Goal: Information Seeking & Learning: Learn about a topic

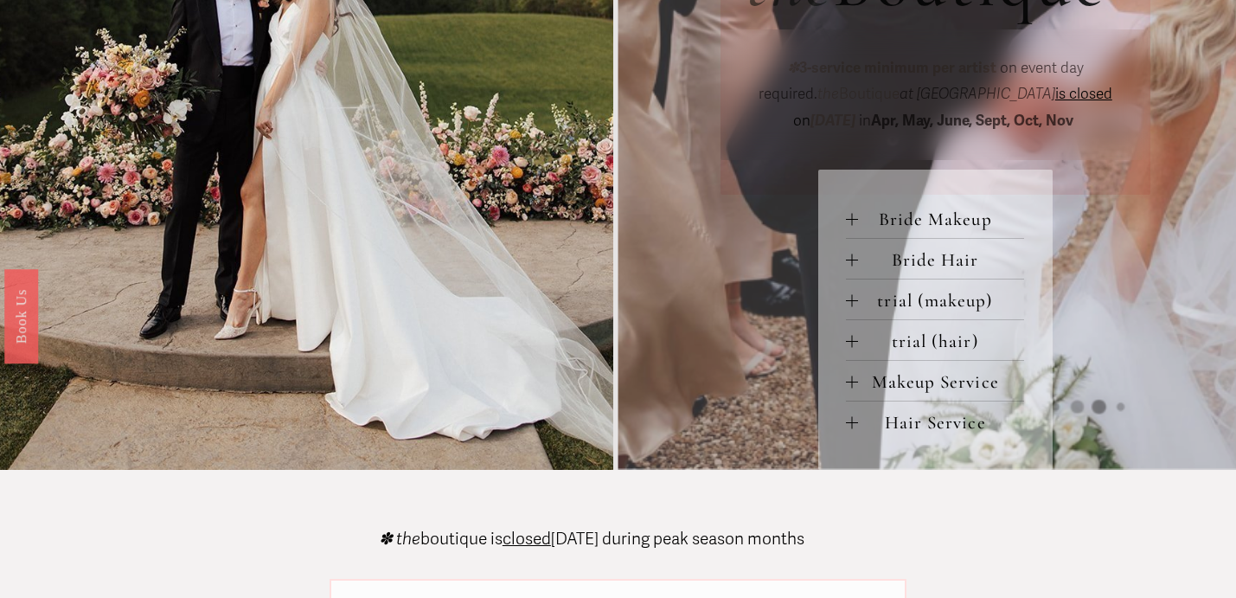
scroll to position [739, 0]
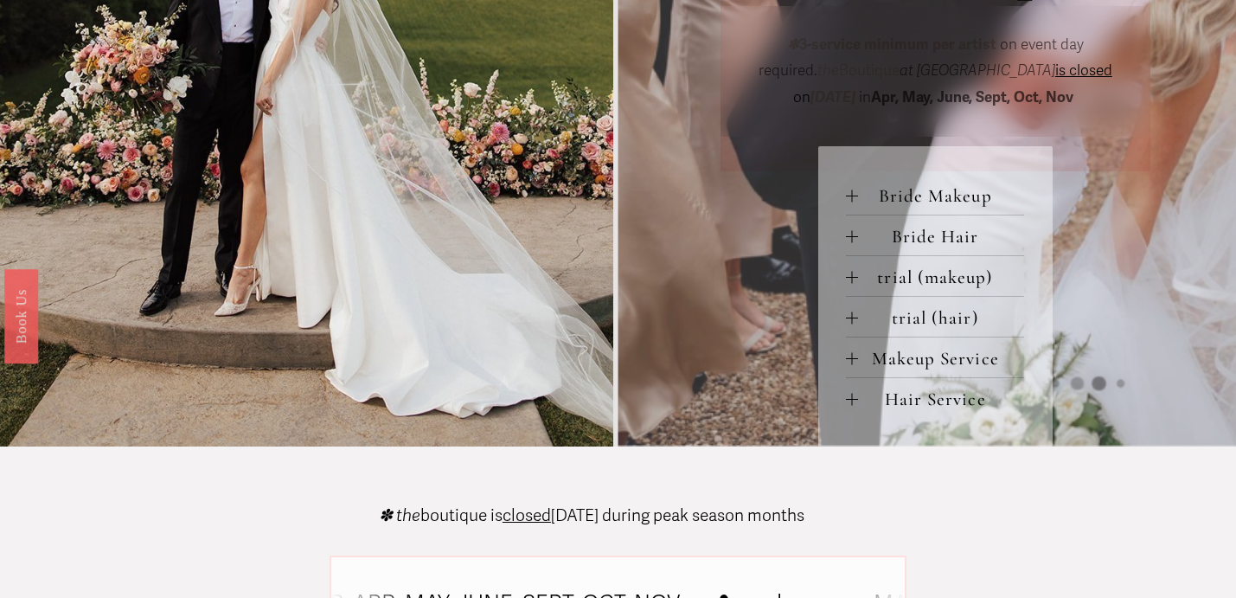
click at [853, 351] on button "Makeup Service" at bounding box center [935, 357] width 178 height 40
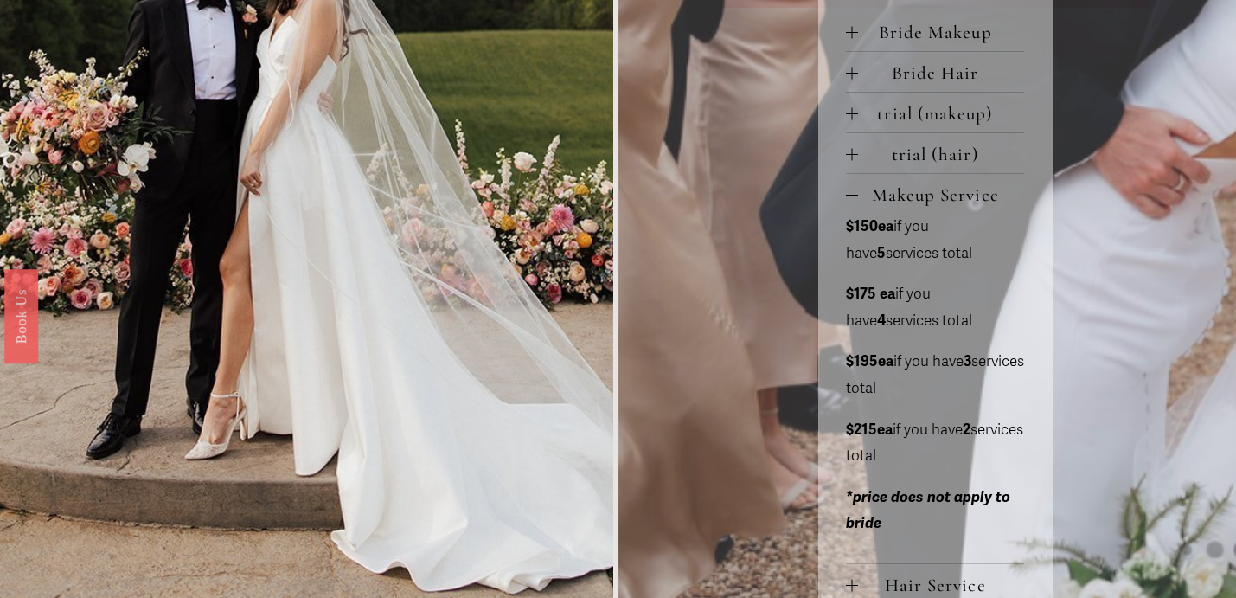
scroll to position [903, 0]
click at [851, 195] on div at bounding box center [852, 194] width 12 height 1
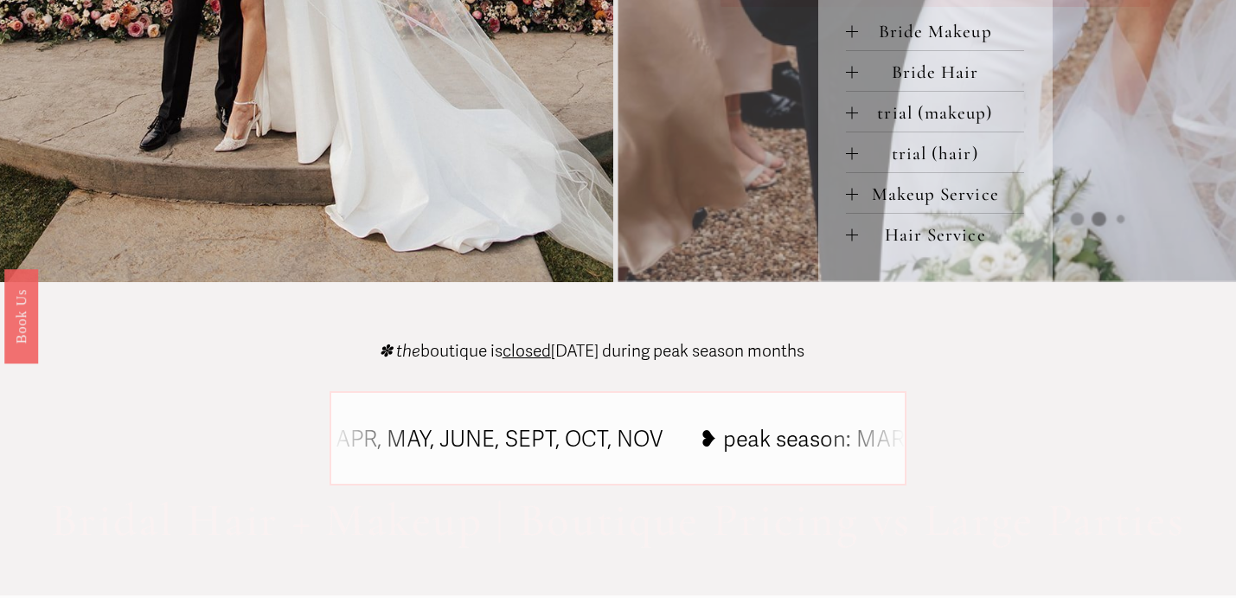
click at [850, 240] on div at bounding box center [852, 234] width 12 height 12
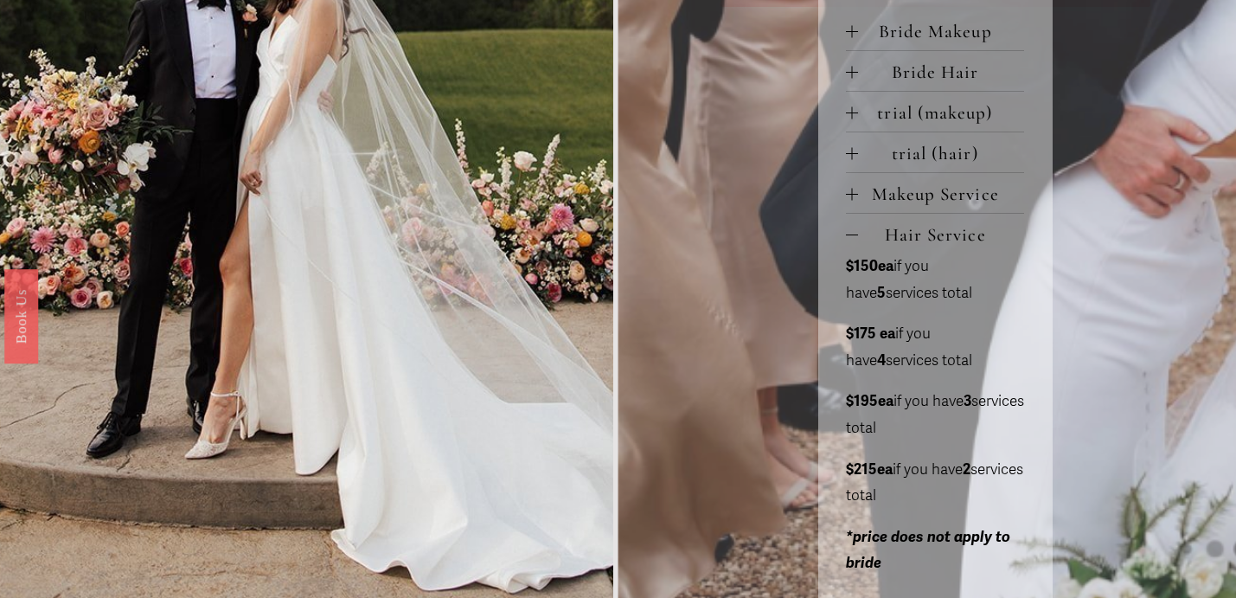
click at [850, 240] on div at bounding box center [852, 234] width 12 height 12
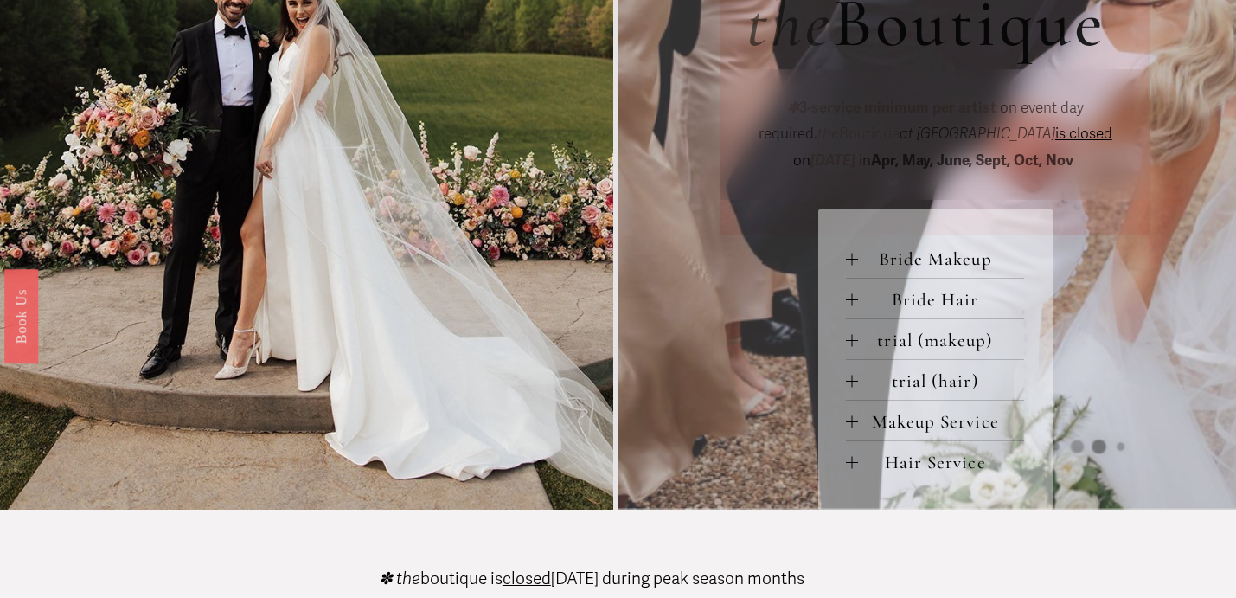
scroll to position [603, 0]
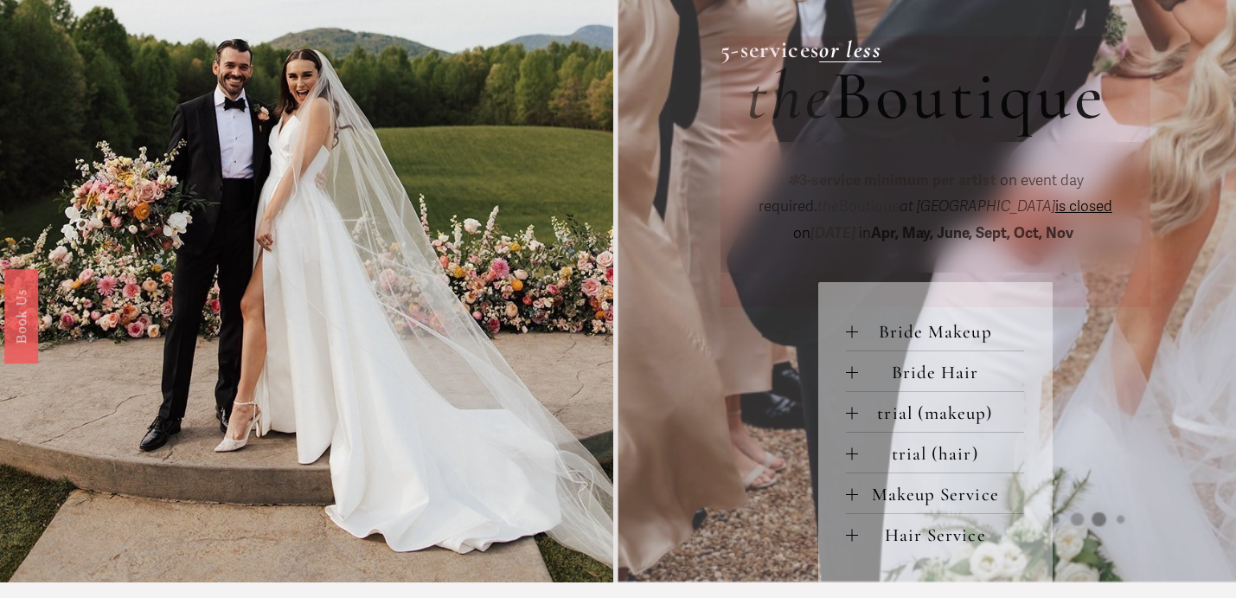
click at [828, 333] on div "Bride Makeup bride only makeup (90 min) $275 / wedding day *two additional serv…" at bounding box center [935, 431] width 234 height 299
click at [842, 334] on div "Bride Makeup bride only makeup (90 min) $275 / wedding day *two additional serv…" at bounding box center [935, 431] width 234 height 299
click at [850, 337] on div at bounding box center [852, 331] width 12 height 12
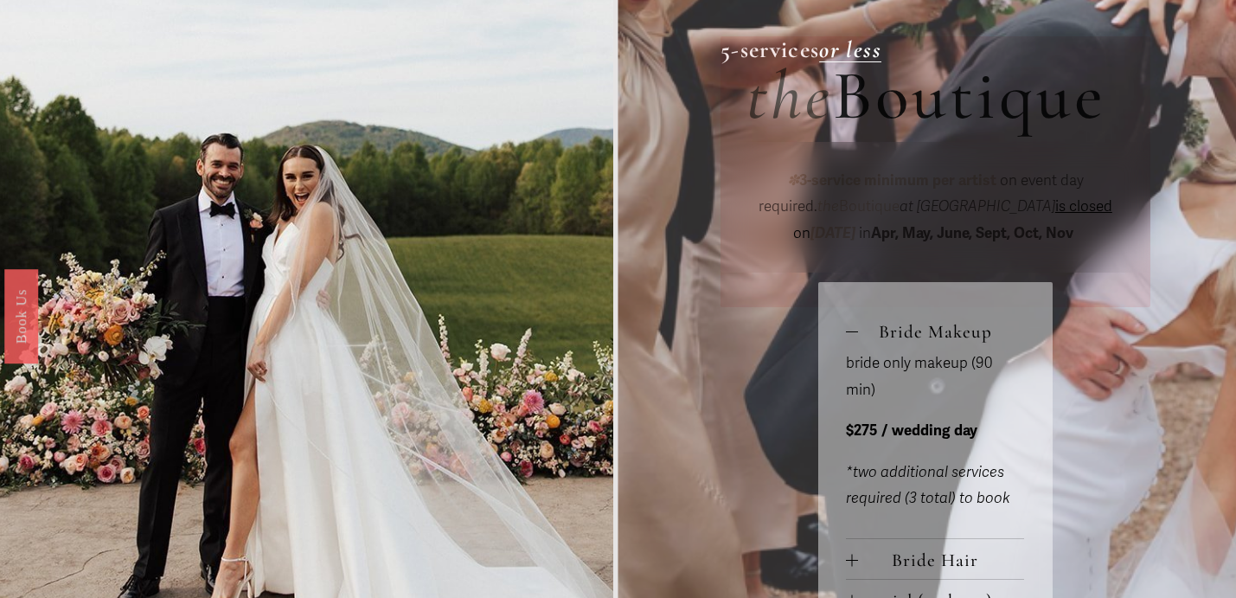
click at [850, 336] on div at bounding box center [852, 331] width 12 height 12
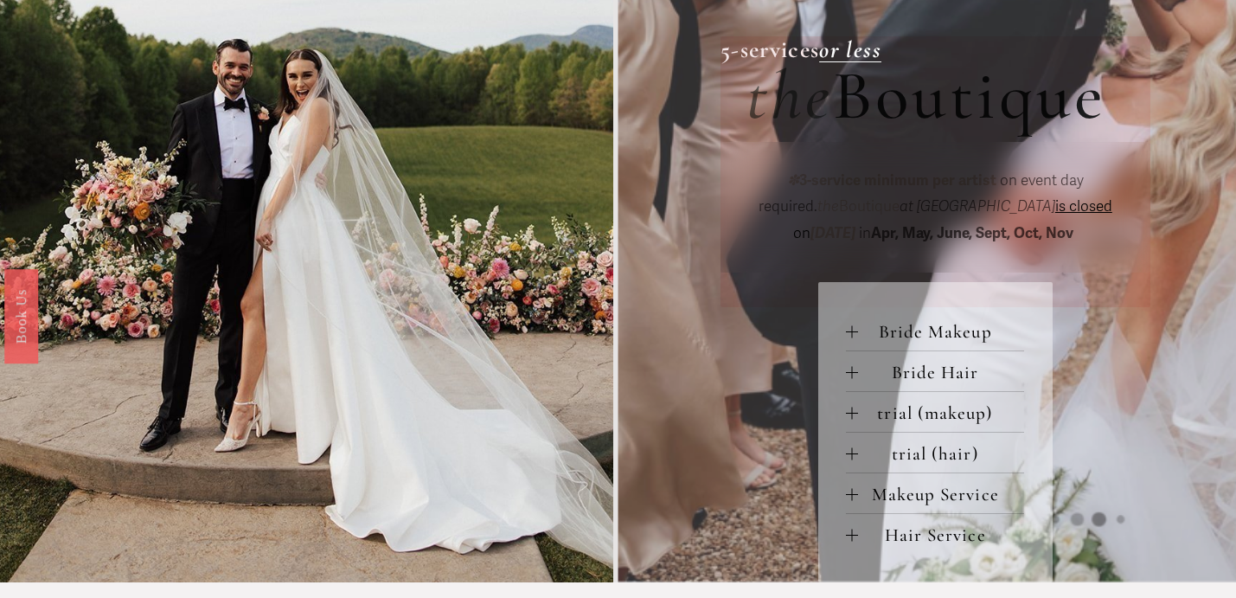
click at [853, 377] on div at bounding box center [852, 372] width 12 height 12
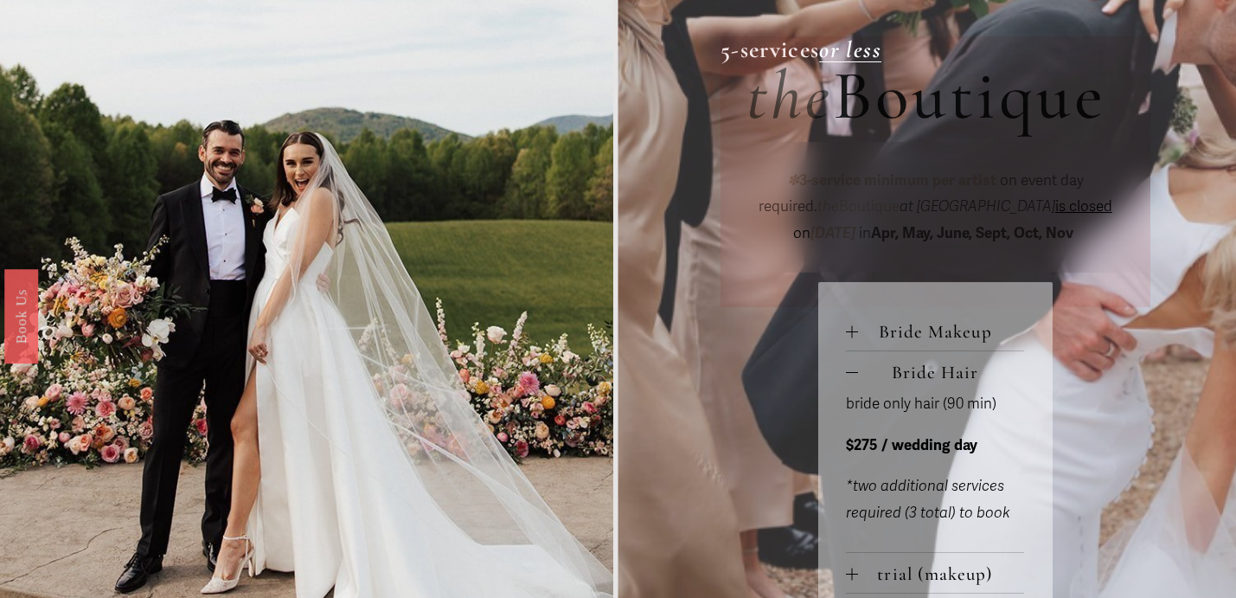
click at [853, 376] on div at bounding box center [852, 372] width 12 height 12
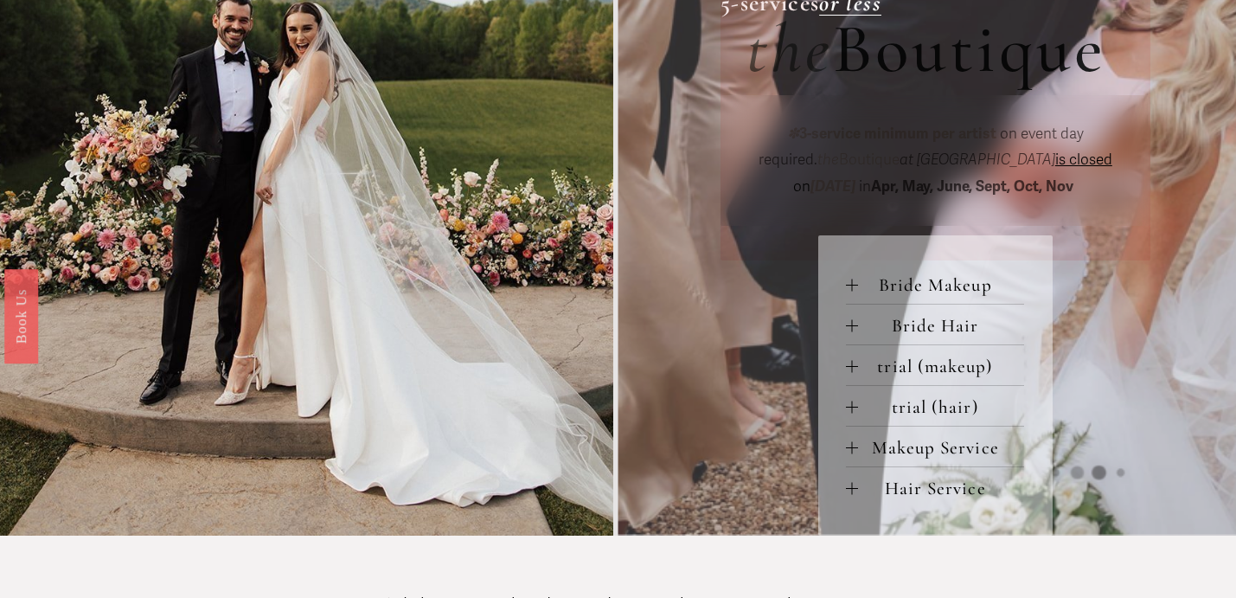
scroll to position [663, 0]
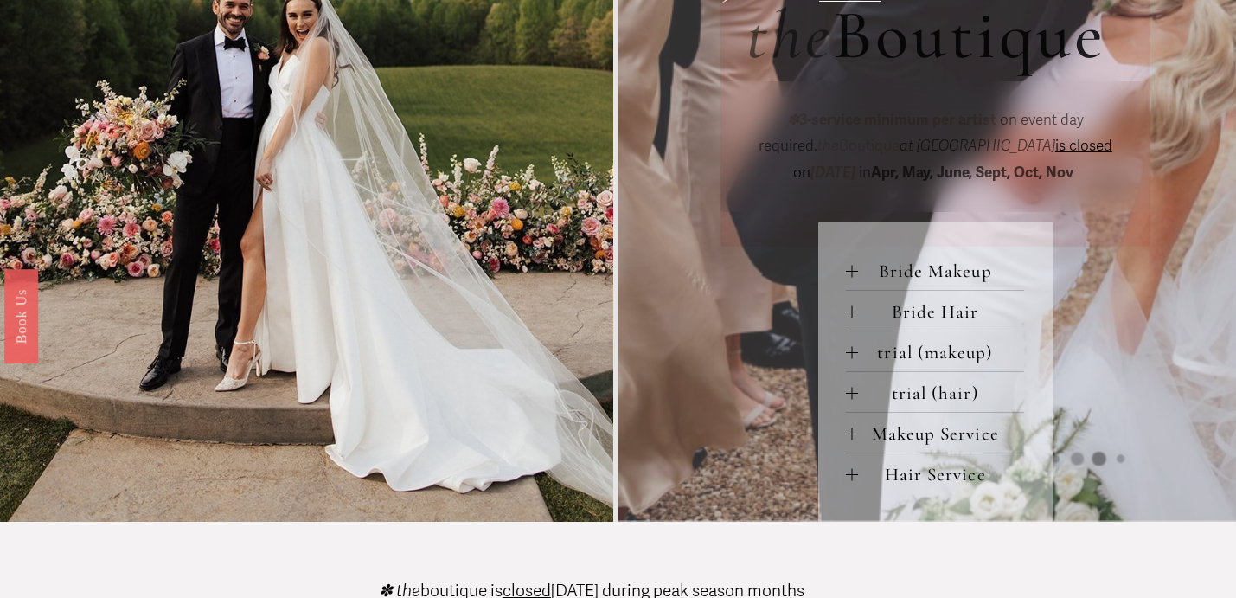
click at [852, 390] on div at bounding box center [852, 393] width 12 height 12
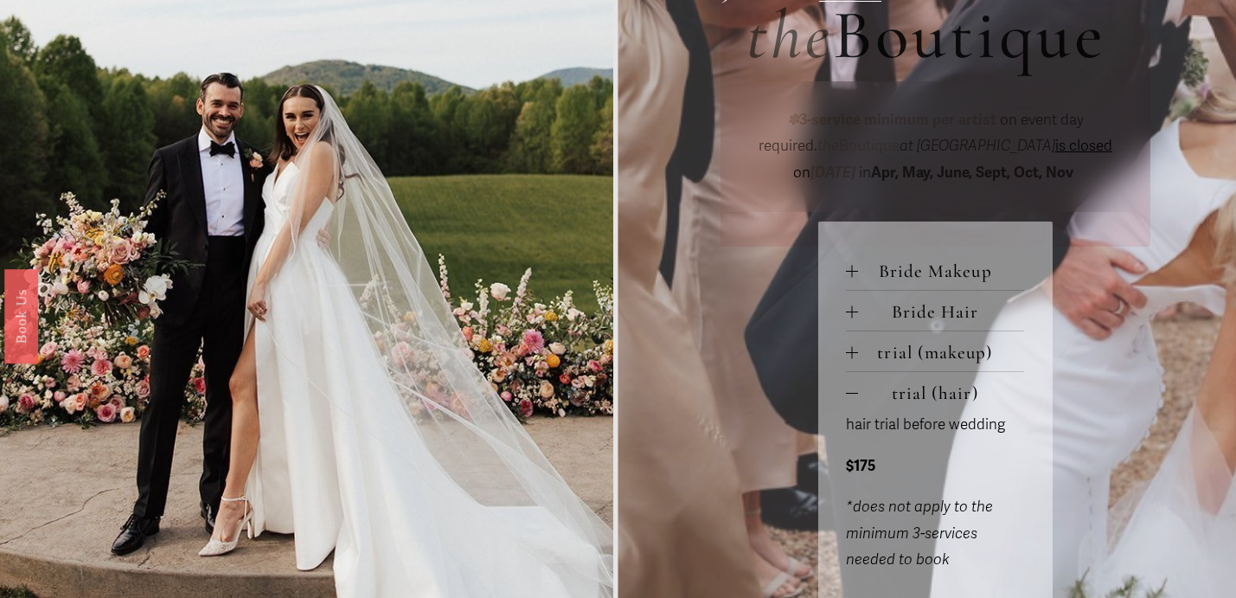
click at [852, 389] on div at bounding box center [852, 393] width 12 height 12
